Goal: Task Accomplishment & Management: Use online tool/utility

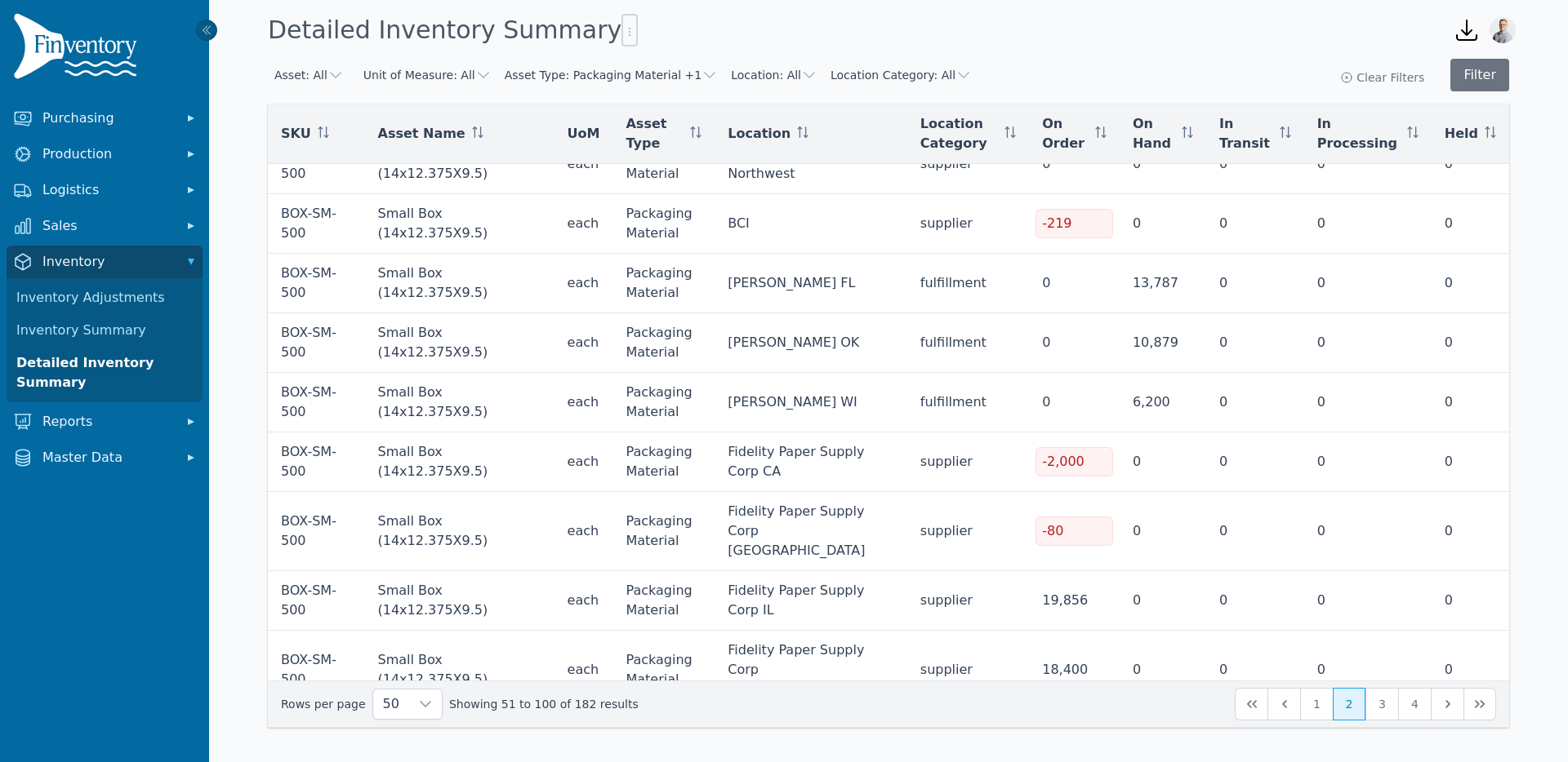
scroll to position [2208, 0]
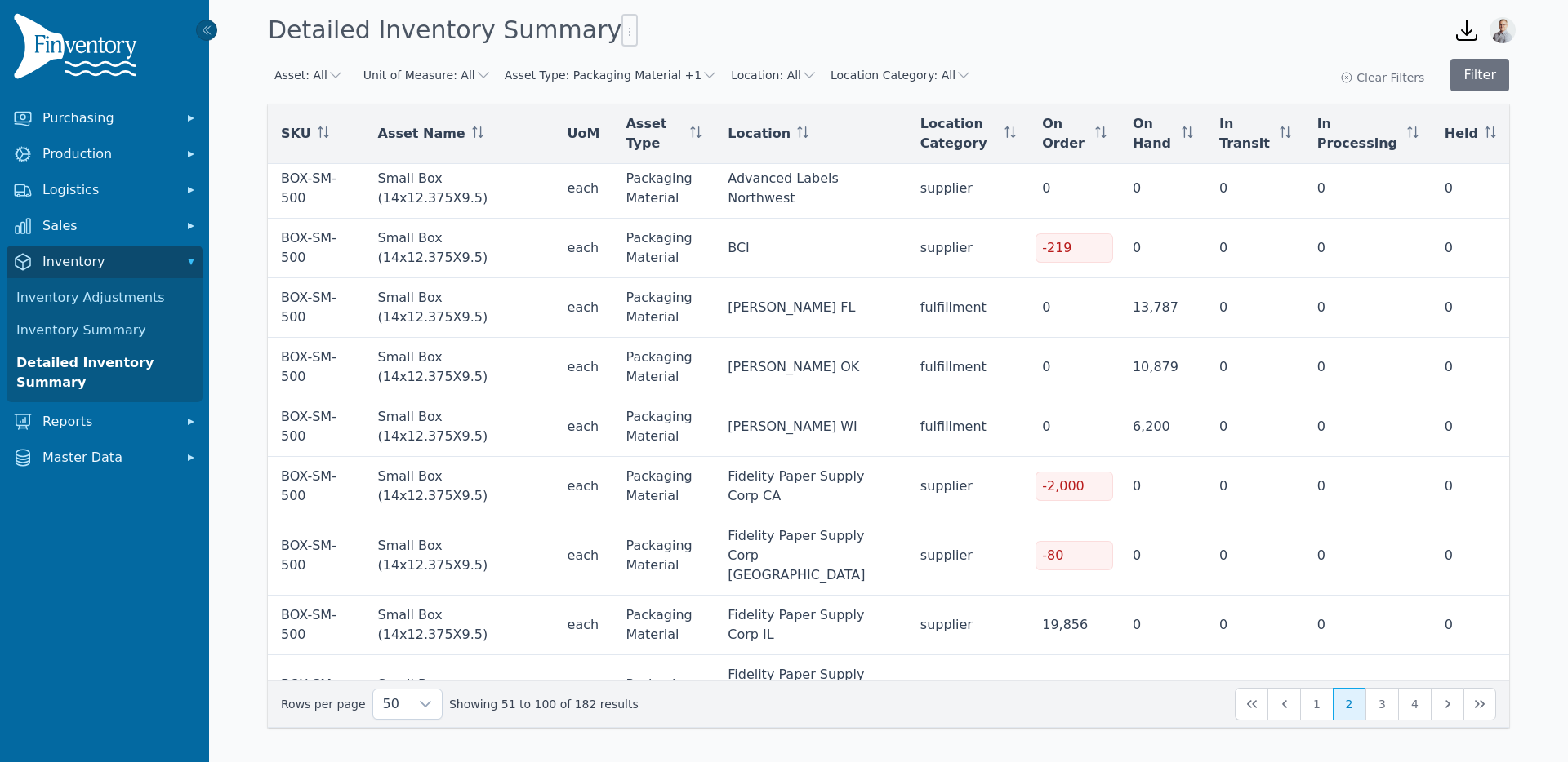
click at [635, 67] on button "Asset Type: Packaging Material +1" at bounding box center [612, 75] width 214 height 17
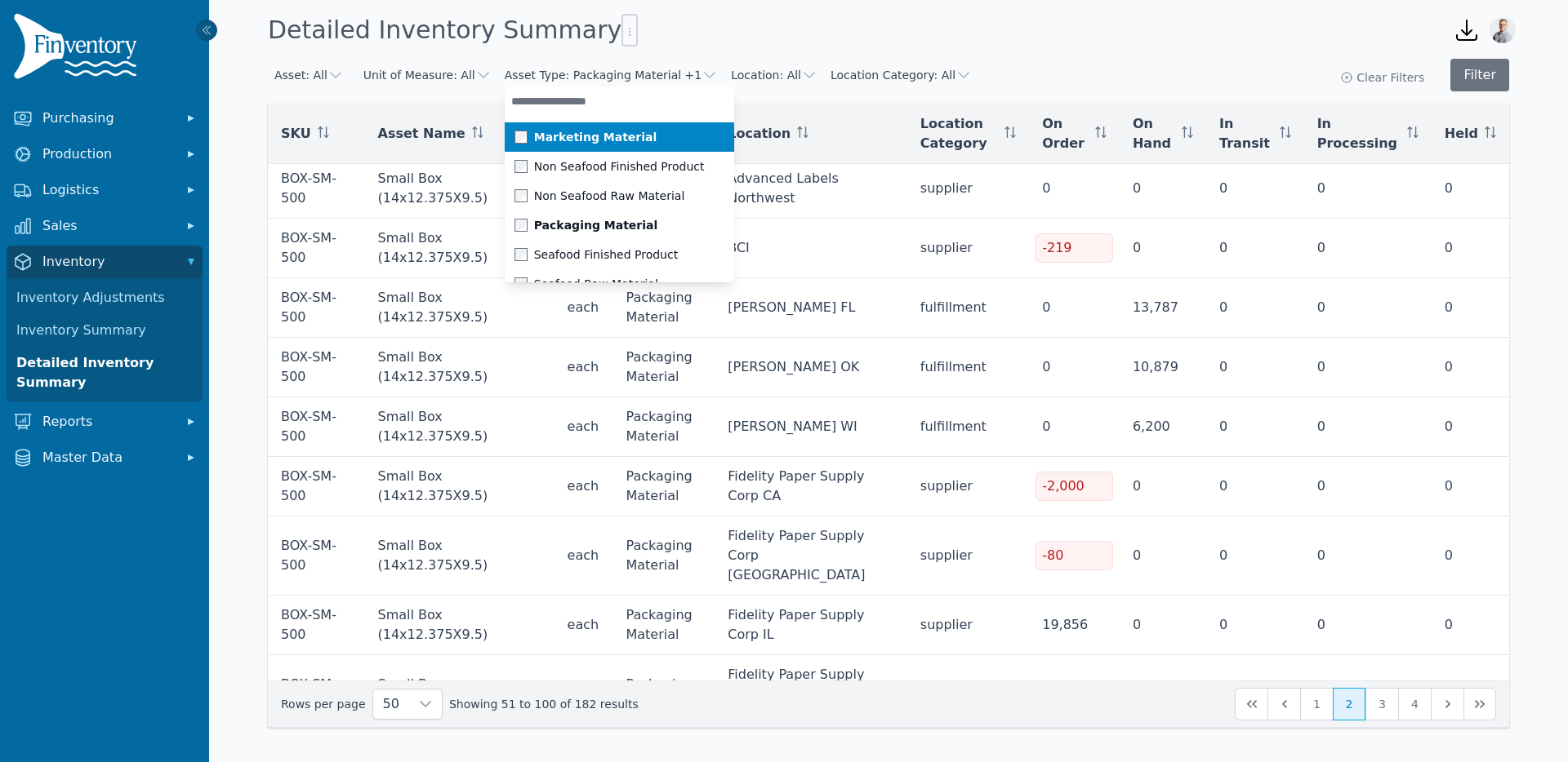
click at [514, 142] on span at bounding box center [524, 137] width 20 height 13
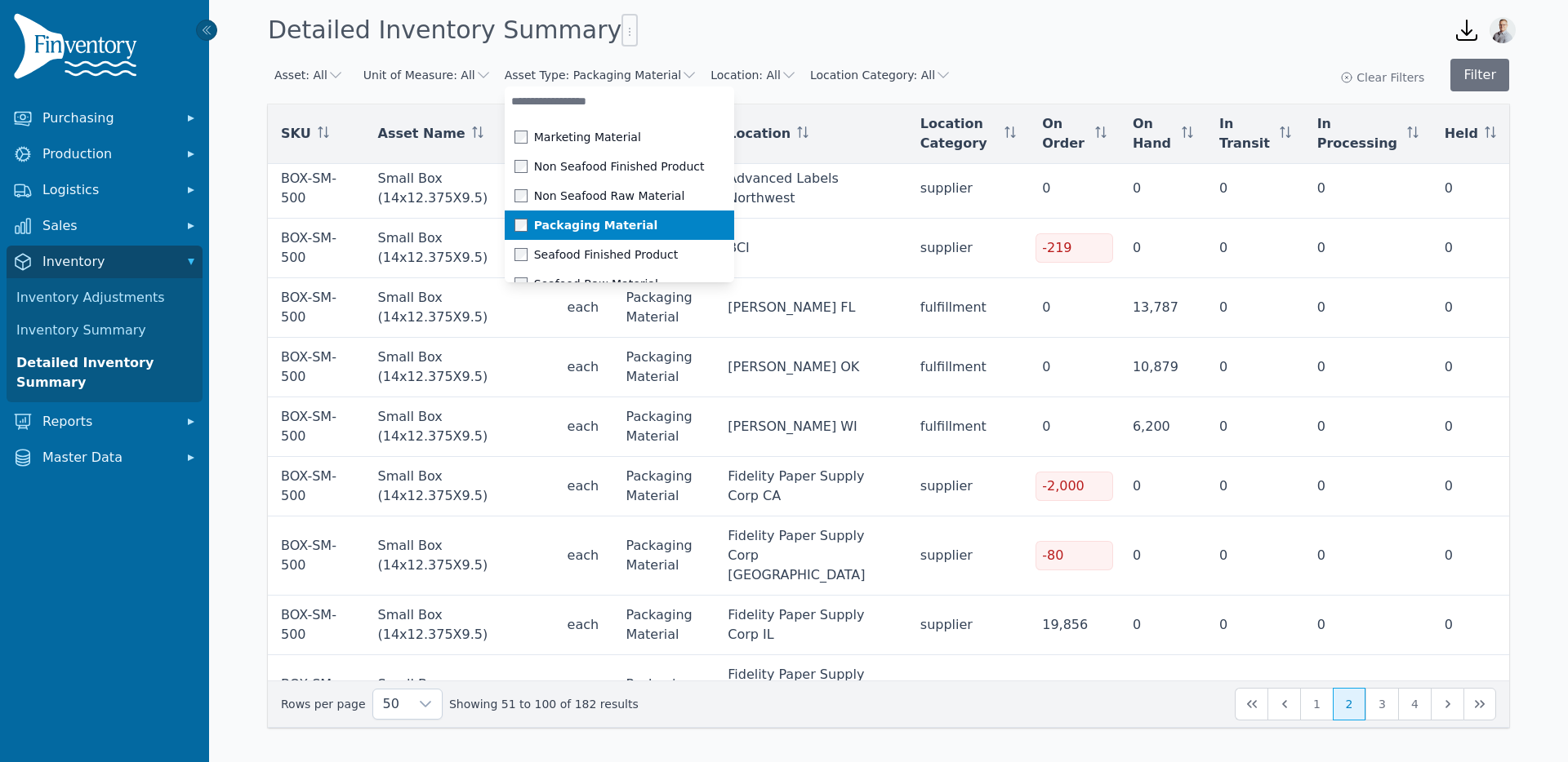
drag, startPoint x: 507, startPoint y: 224, endPoint x: 582, endPoint y: 185, distance: 84.5
click at [514, 224] on span at bounding box center [524, 226] width 20 height 13
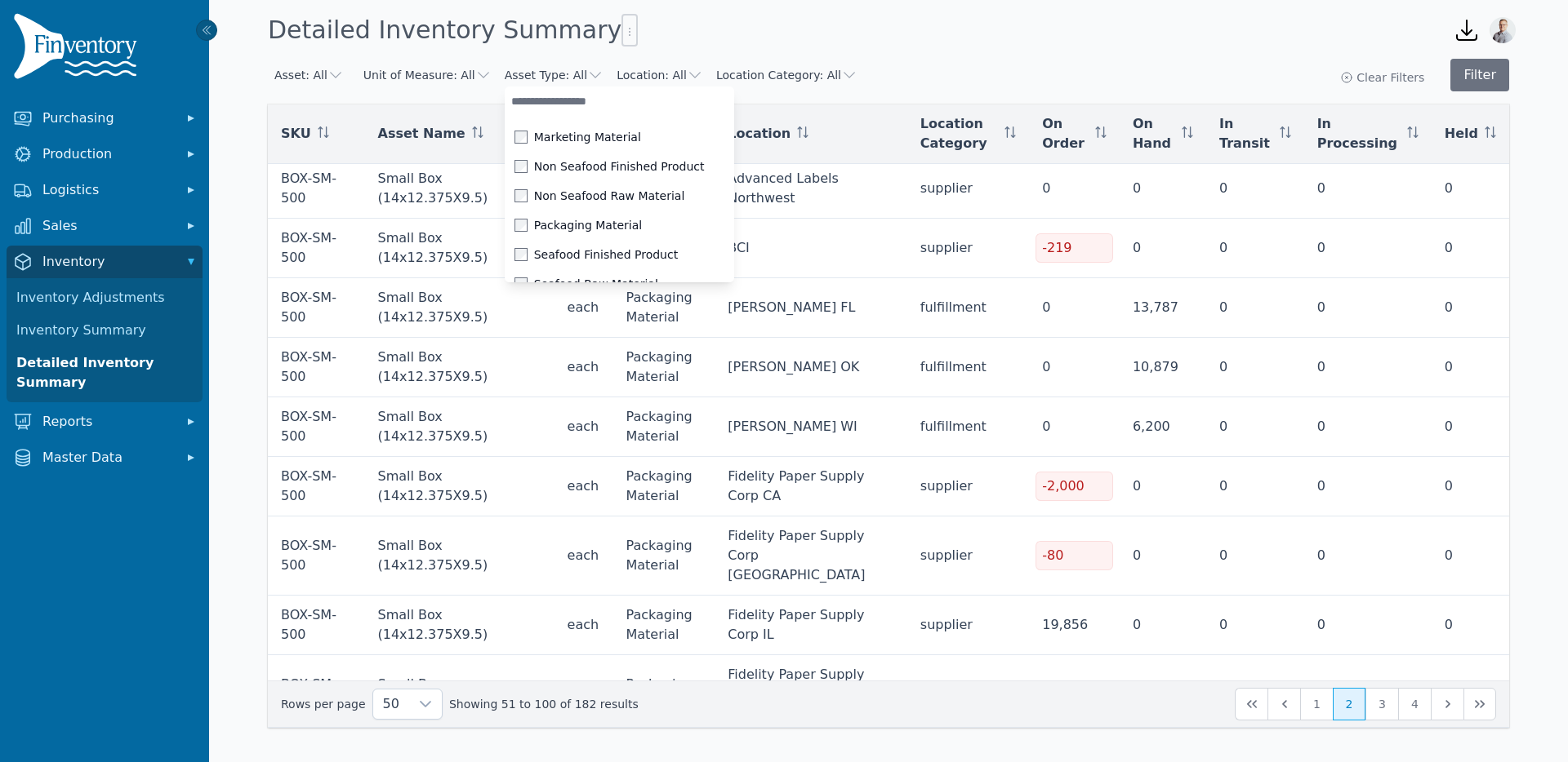
drag, startPoint x: 758, startPoint y: 36, endPoint x: 669, endPoint y: 44, distance: 89.4
click at [754, 35] on div "Detailed Inventory Summary" at bounding box center [847, 30] width 1172 height 44
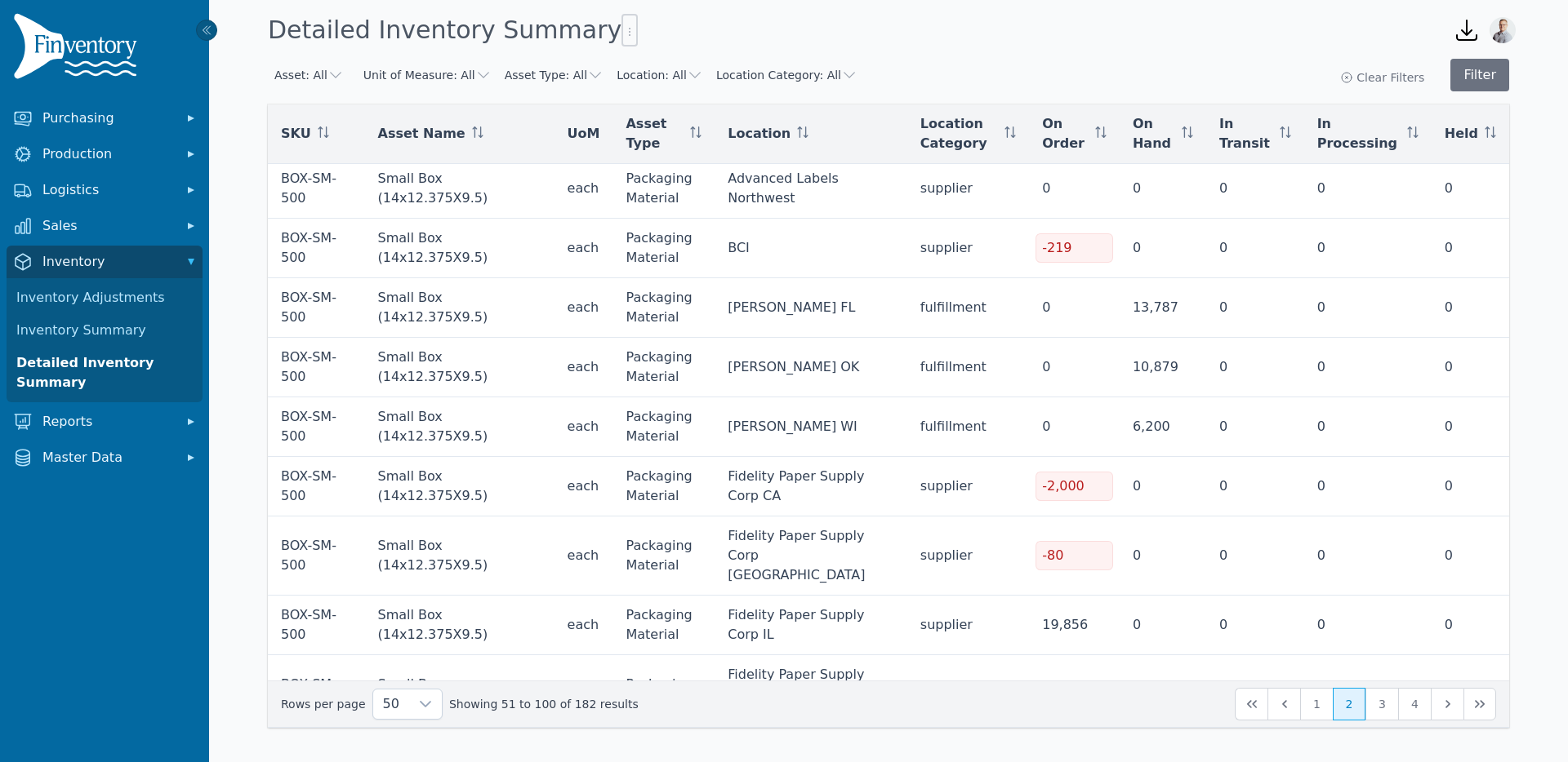
click at [652, 74] on button "Location: All" at bounding box center [660, 75] width 87 height 17
click at [676, 48] on div "Detailed Inventory Summary" at bounding box center [847, 30] width 1172 height 44
click at [812, 84] on div "Asset: All Unit of Measure: All Asset Type: All Location: All Location Category…" at bounding box center [562, 75] width 590 height 29
click at [810, 77] on button "Location Category: All" at bounding box center [787, 75] width 142 height 17
click at [726, 142] on span at bounding box center [736, 137] width 20 height 13
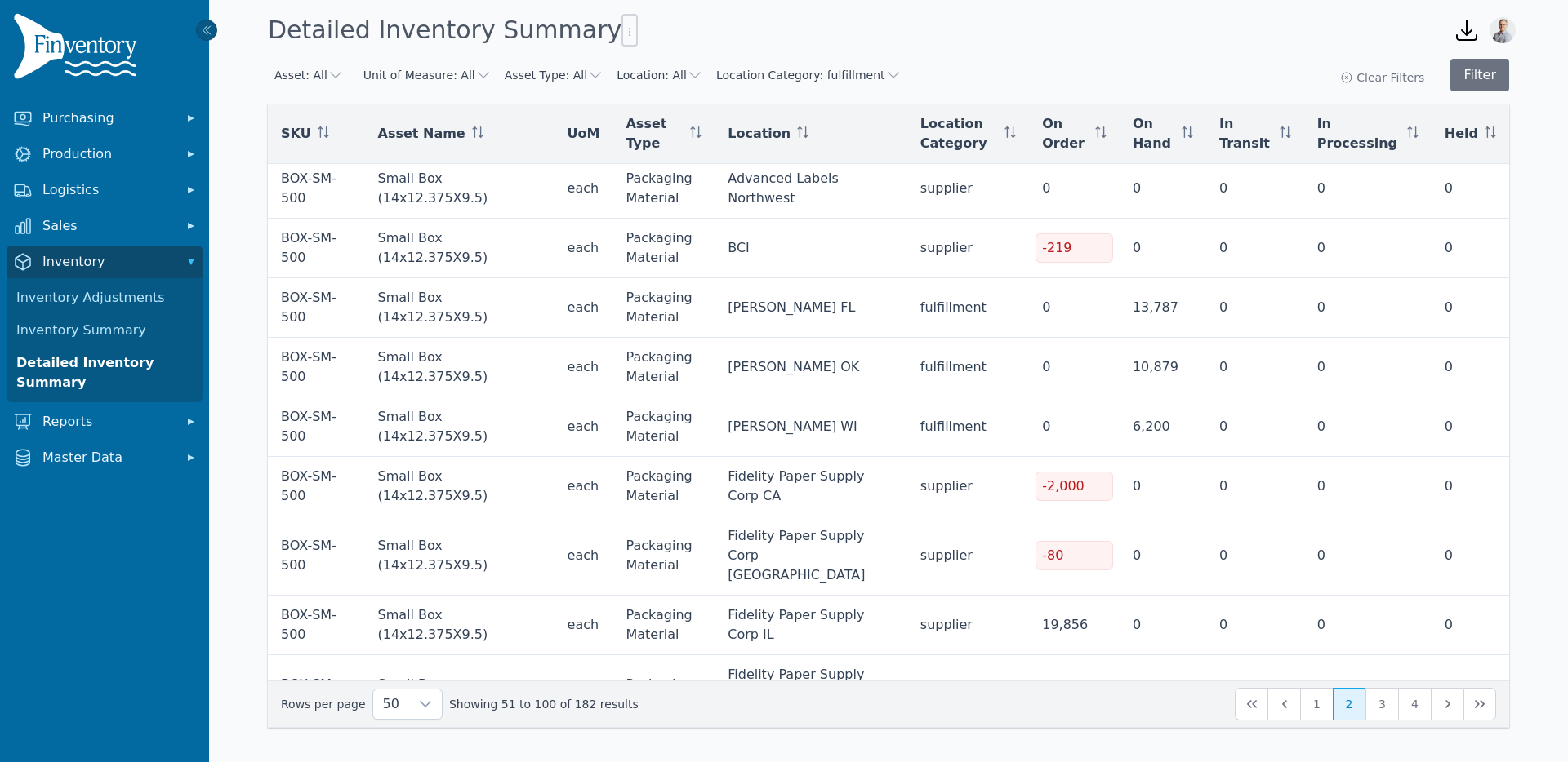
click at [966, 51] on div "Detailed Inventory Summary" at bounding box center [847, 30] width 1172 height 44
click at [1475, 68] on button "Filter" at bounding box center [1480, 75] width 59 height 32
